Goal: Find specific page/section

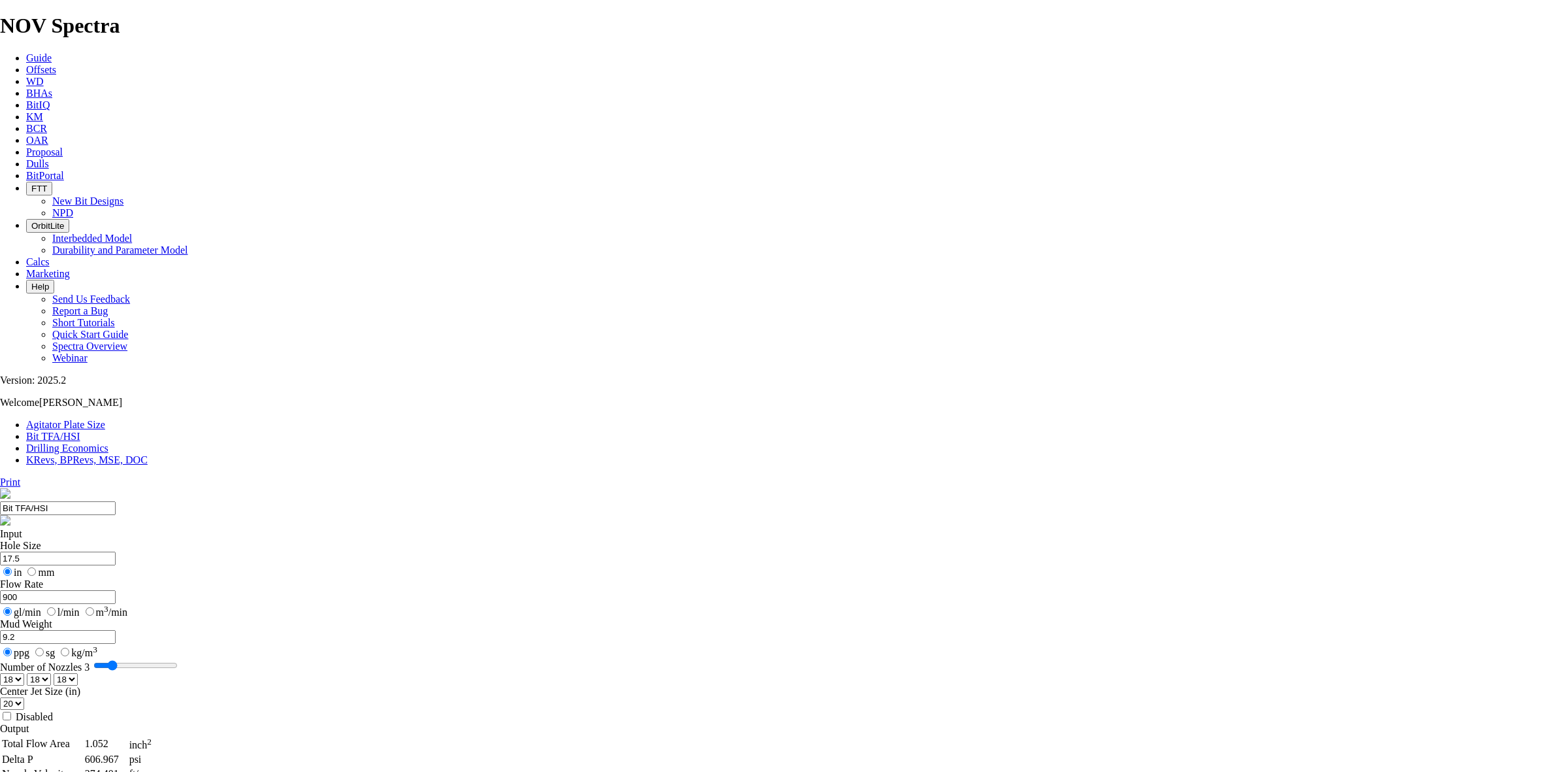
select select "number:18"
select select "number:20"
click at [26, 64] on icon at bounding box center [26, 69] width 0 height 11
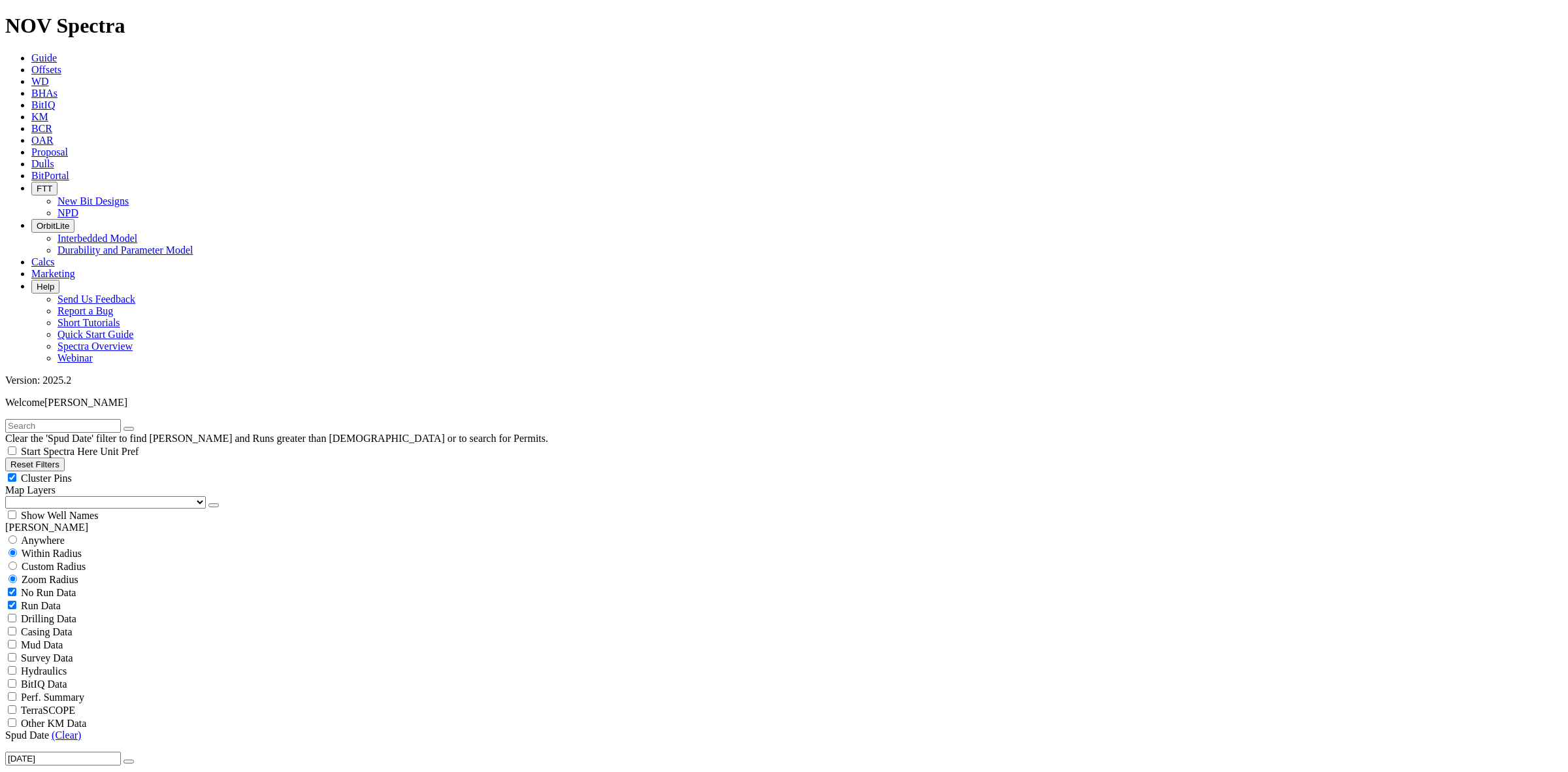
click at [121, 419] on input "text" at bounding box center [63, 426] width 116 height 14
paste input "Kolobiri"
type input "Kolobiri"
click at [44, 534] on span "Anywhere" at bounding box center [43, 540] width 44 height 11
radio input "true"
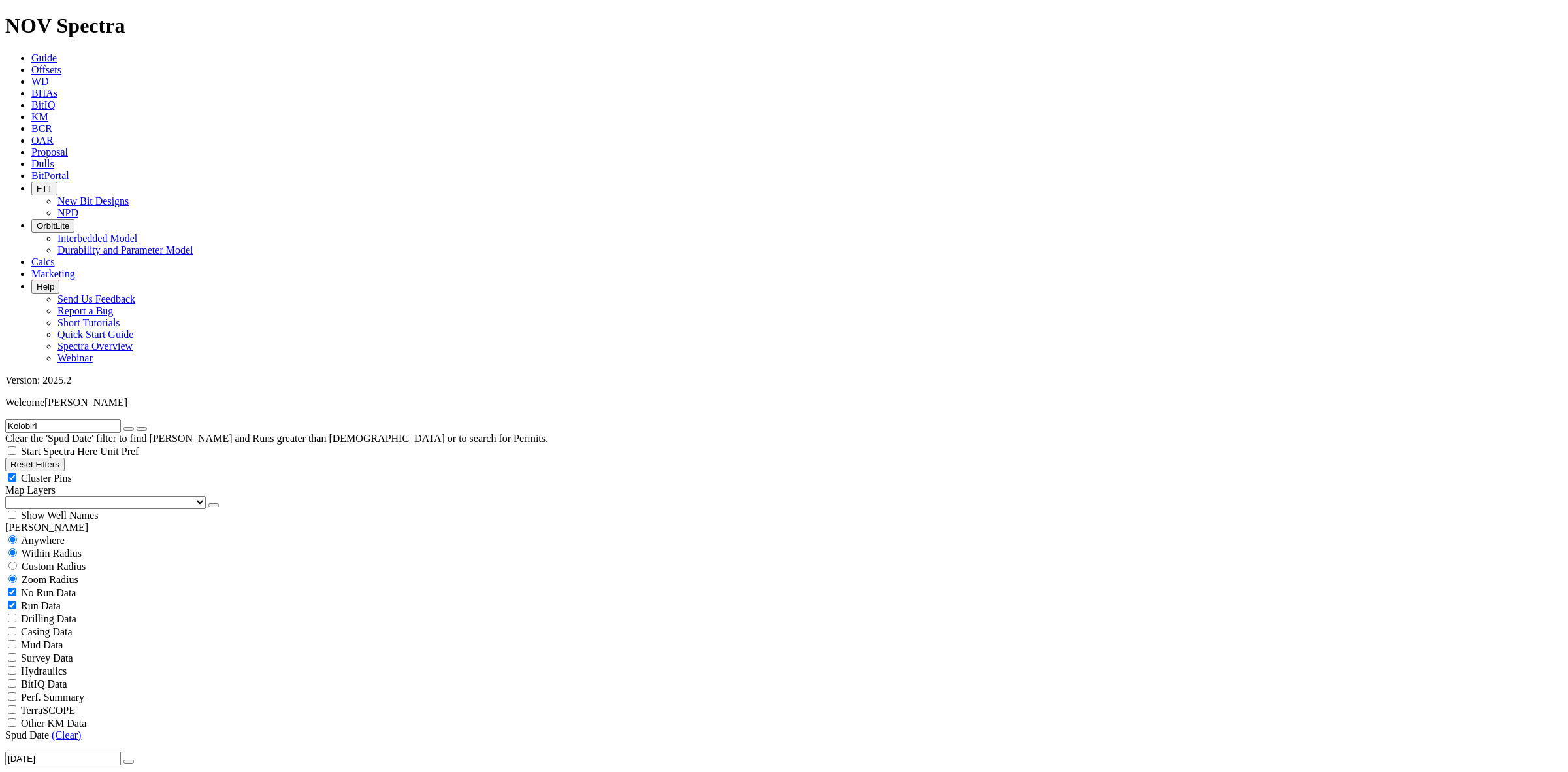
radio input "false"
click at [147, 427] on button "submit" at bounding box center [142, 429] width 10 height 4
click at [142, 429] on icon "submit" at bounding box center [142, 429] width 0 height 0
